Goal: Find specific page/section: Find specific page/section

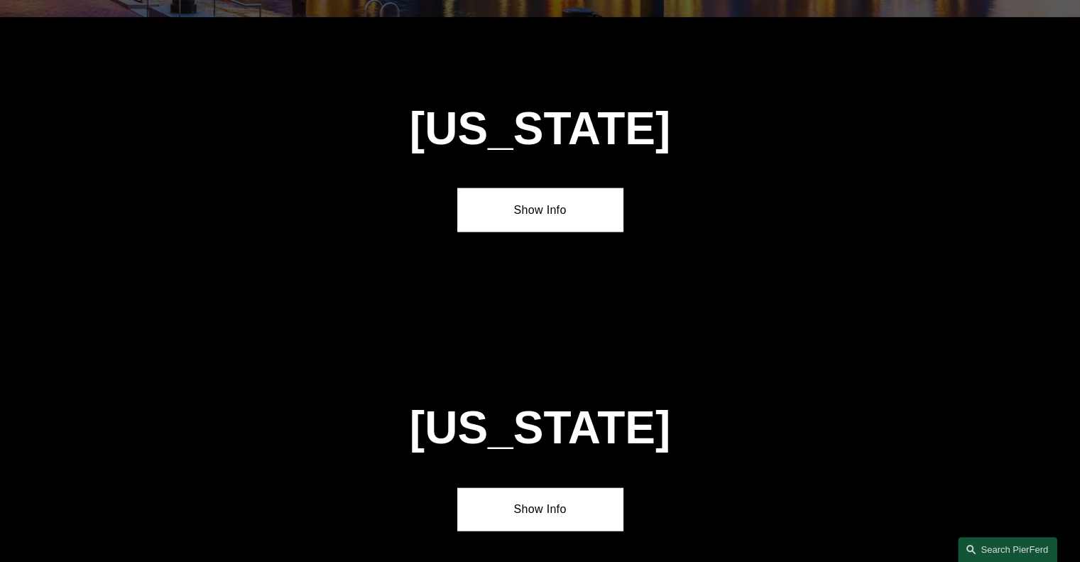
scroll to position [3216, 0]
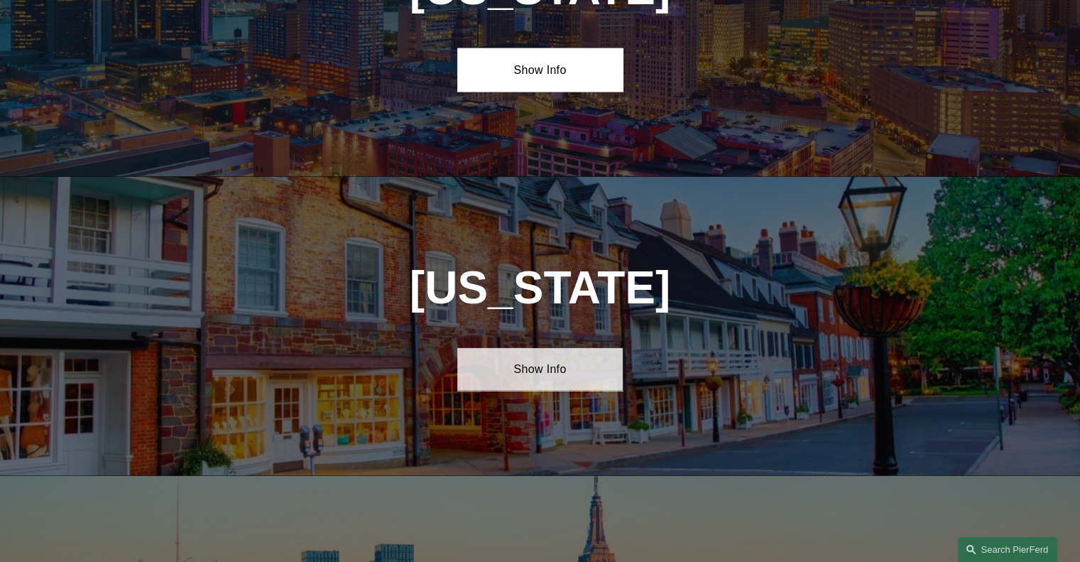
click at [567, 348] on link "Show Info" at bounding box center [539, 369] width 165 height 43
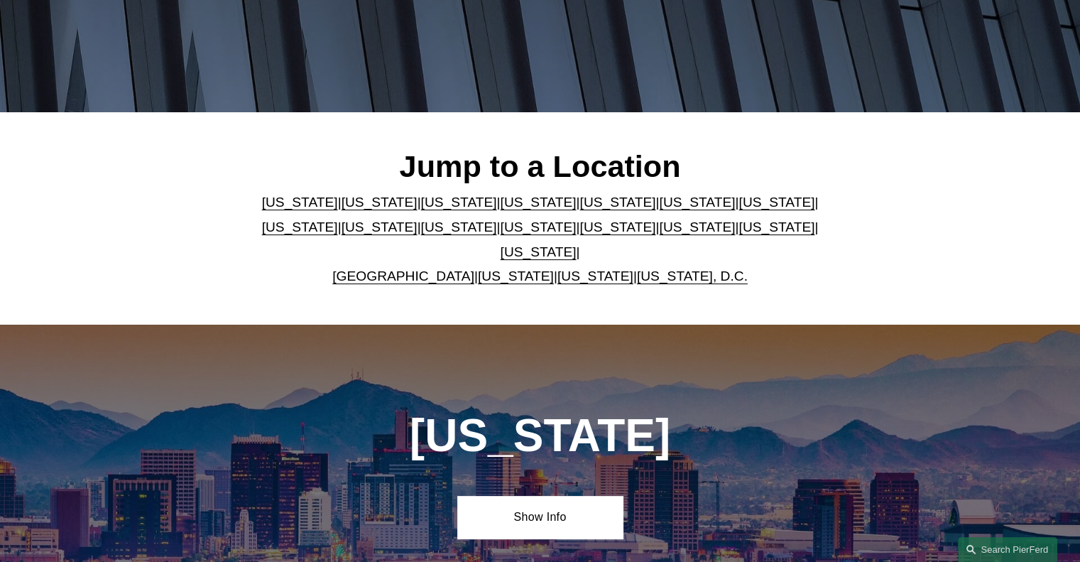
scroll to position [0, 0]
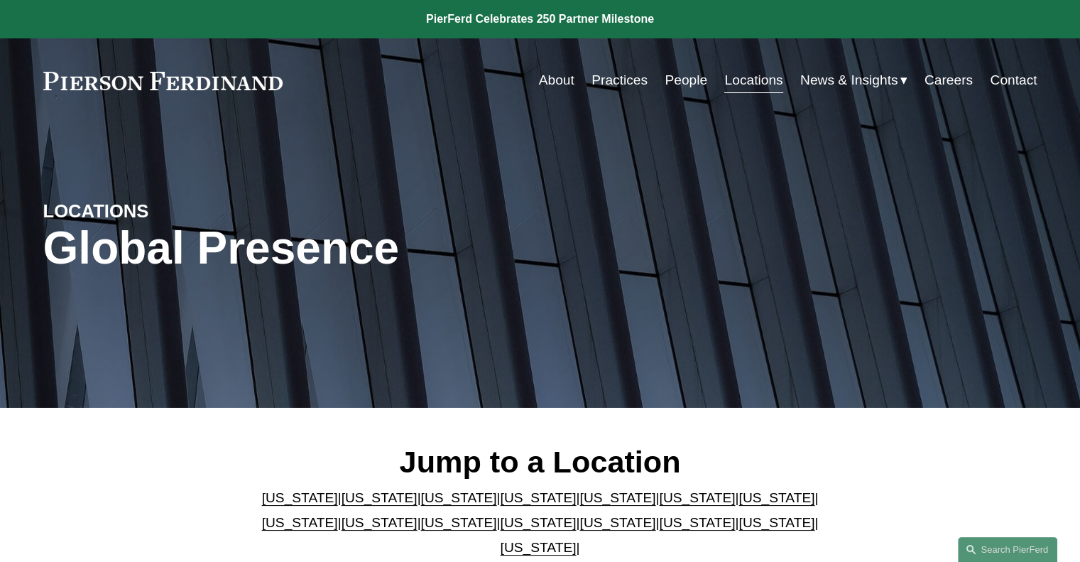
click at [680, 79] on link "People" at bounding box center [686, 80] width 43 height 27
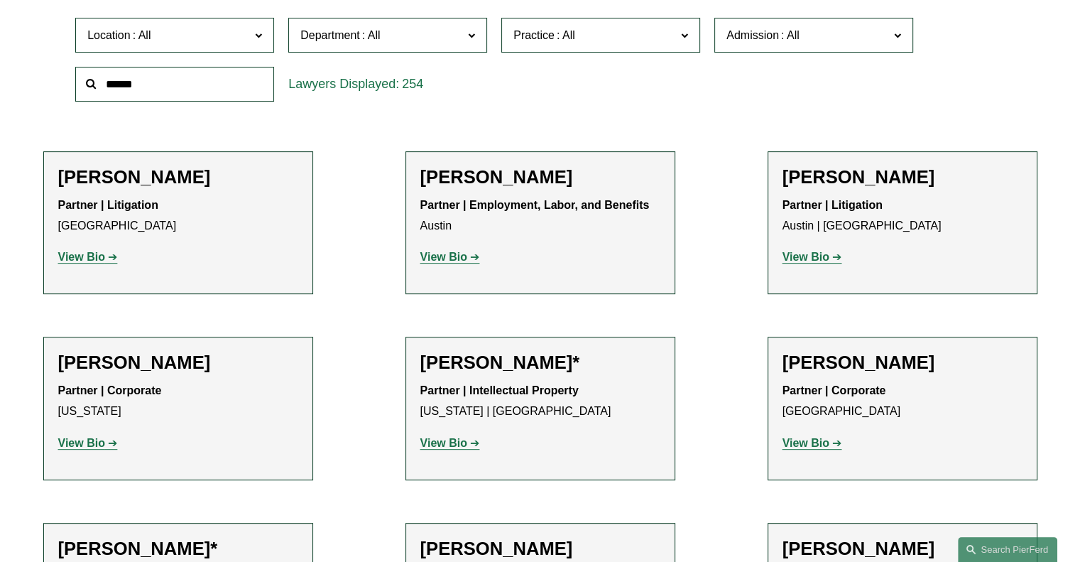
scroll to position [191, 0]
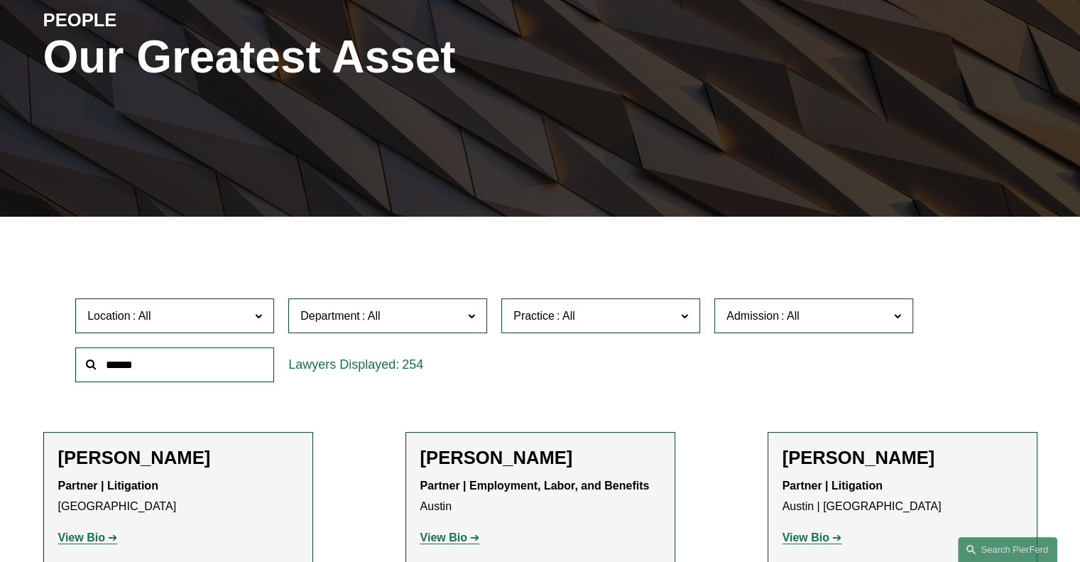
click at [258, 317] on span at bounding box center [258, 315] width 7 height 18
click at [0, 0] on link "[GEOGRAPHIC_DATA]" at bounding box center [0, 0] width 0 height 0
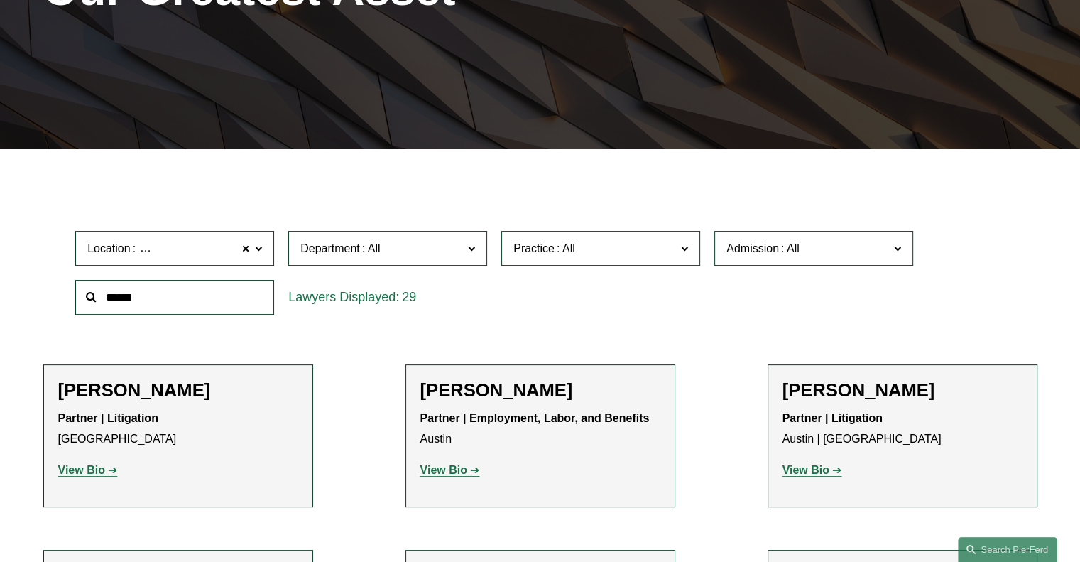
scroll to position [263, 0]
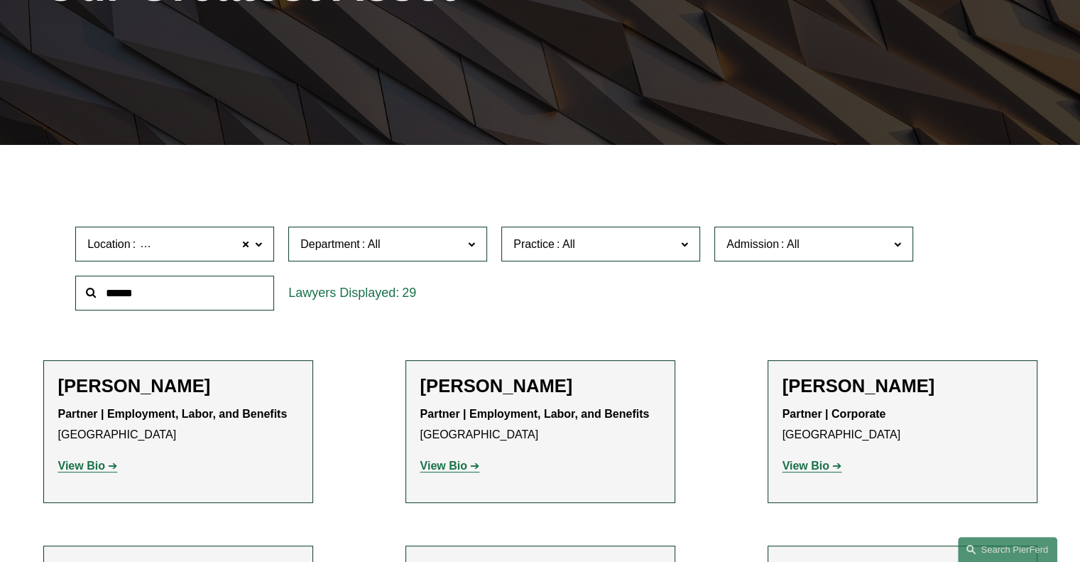
click at [260, 244] on span at bounding box center [258, 243] width 7 height 18
click at [193, 241] on span "Location [GEOGRAPHIC_DATA]" at bounding box center [168, 243] width 163 height 19
click at [245, 246] on span at bounding box center [245, 244] width 9 height 18
click at [261, 241] on span at bounding box center [258, 243] width 7 height 18
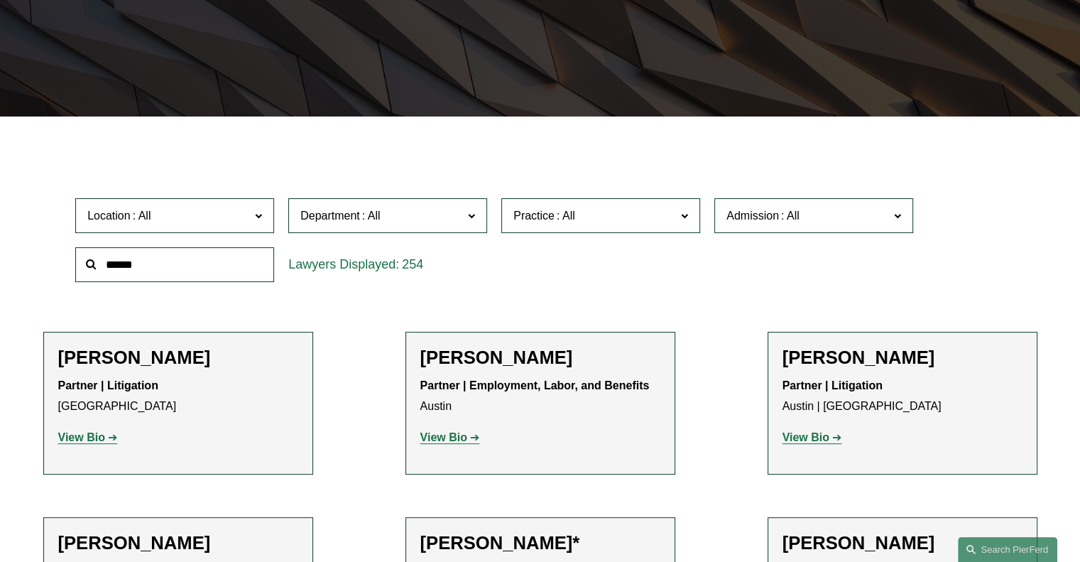
scroll to position [320, 0]
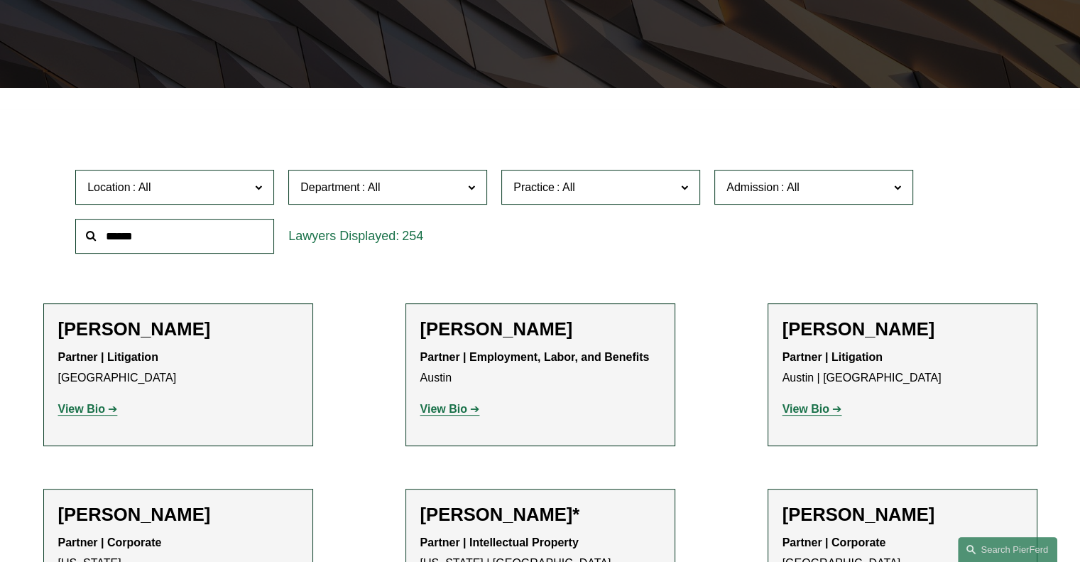
click at [206, 189] on span "Location" at bounding box center [168, 187] width 163 height 19
click at [205, 186] on span "Location" at bounding box center [168, 187] width 163 height 19
click at [190, 198] on label "Location" at bounding box center [174, 187] width 199 height 35
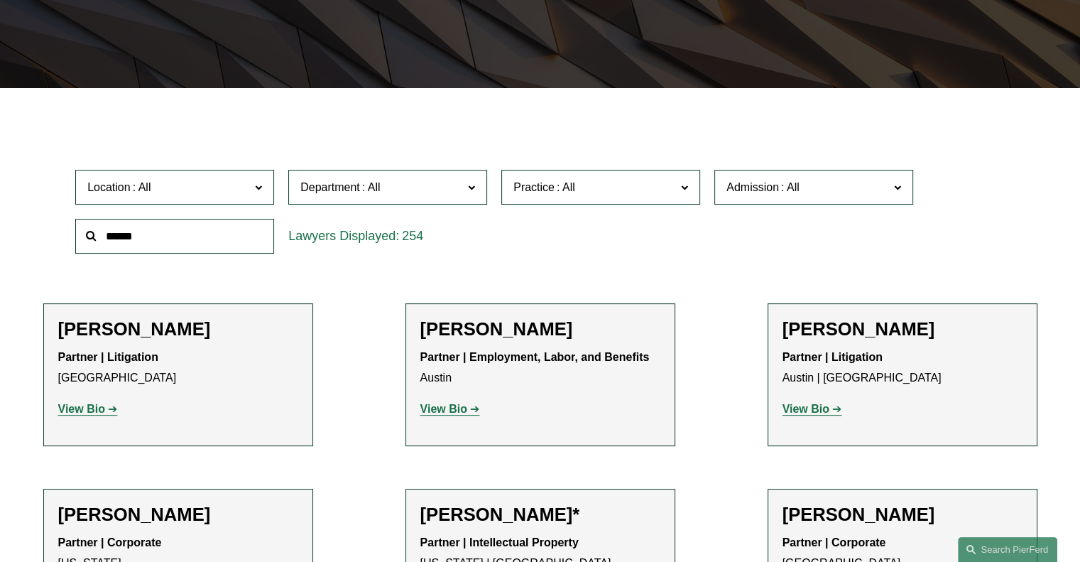
click at [172, 188] on span "Location" at bounding box center [168, 187] width 163 height 19
click at [260, 195] on span at bounding box center [258, 187] width 7 height 18
click at [0, 0] on link "Austin" at bounding box center [0, 0] width 0 height 0
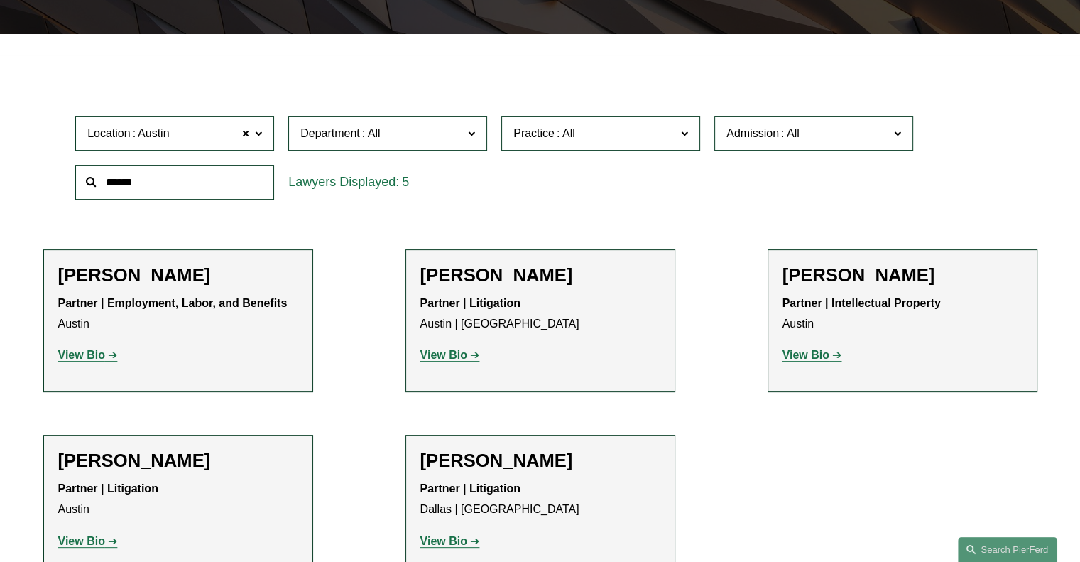
scroll to position [349, 0]
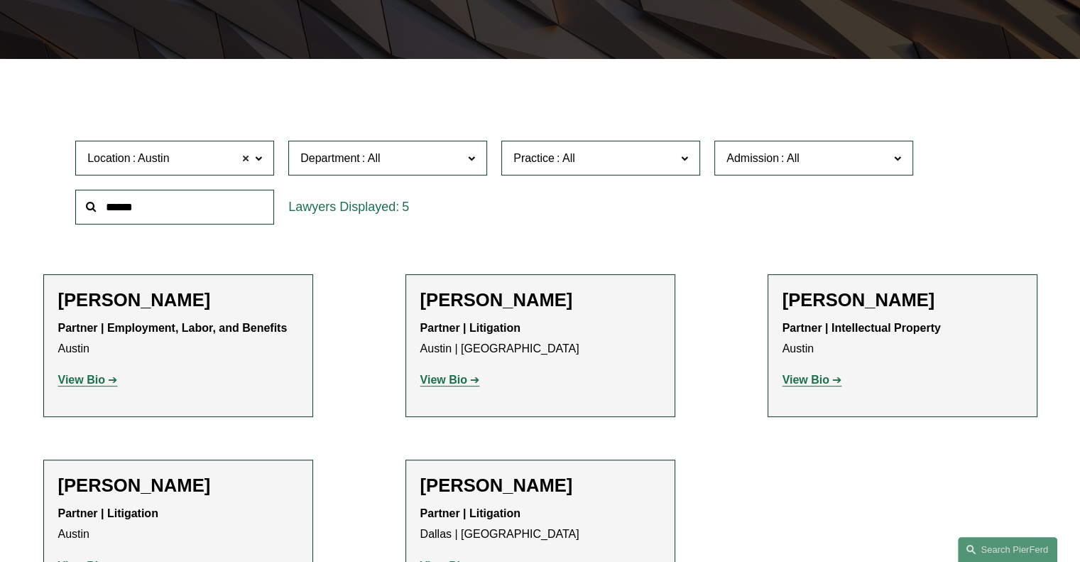
click at [244, 160] on span at bounding box center [245, 158] width 9 height 18
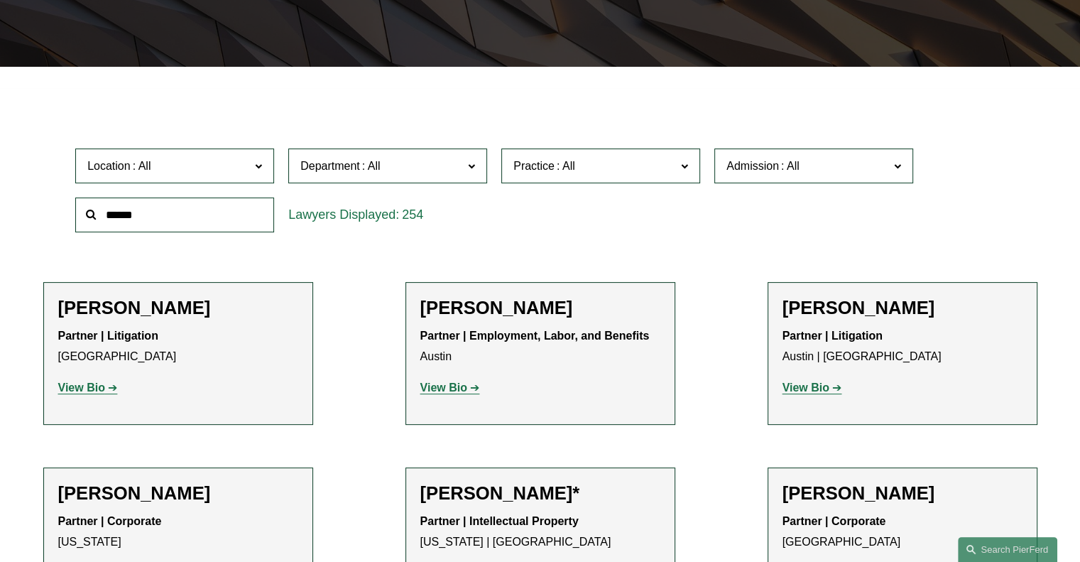
scroll to position [397, 0]
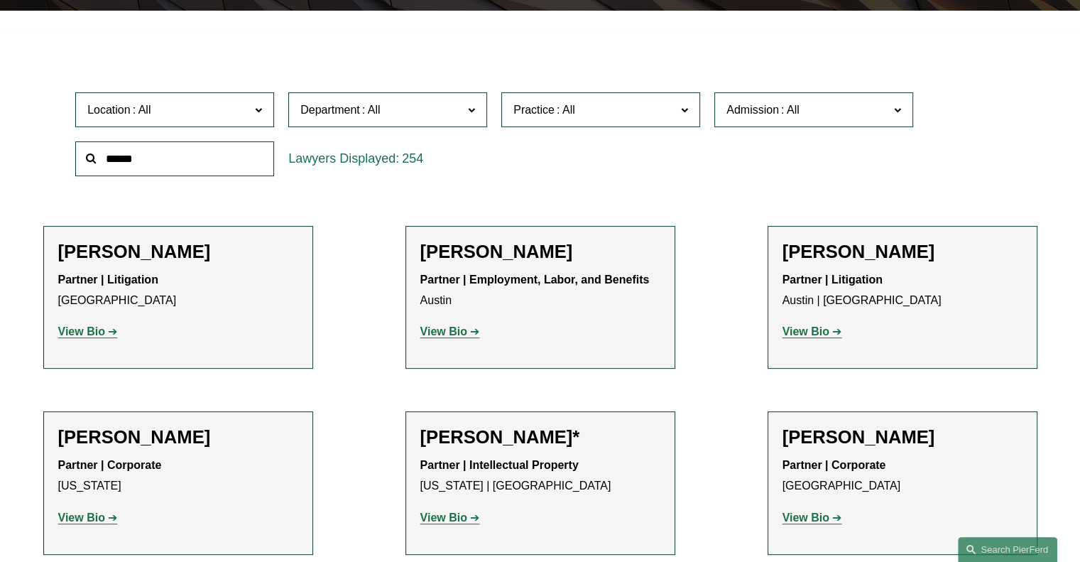
click at [207, 99] on label "Location" at bounding box center [174, 109] width 199 height 35
click at [508, 157] on div "Location All [GEOGRAPHIC_DATA] [GEOGRAPHIC_DATA] [GEOGRAPHIC_DATA] [GEOGRAPHIC_…" at bounding box center [540, 133] width 944 height 97
click at [804, 166] on div "Location All [GEOGRAPHIC_DATA] [GEOGRAPHIC_DATA] [GEOGRAPHIC_DATA] [GEOGRAPHIC_…" at bounding box center [540, 133] width 944 height 97
